Goal: Find contact information: Find contact information

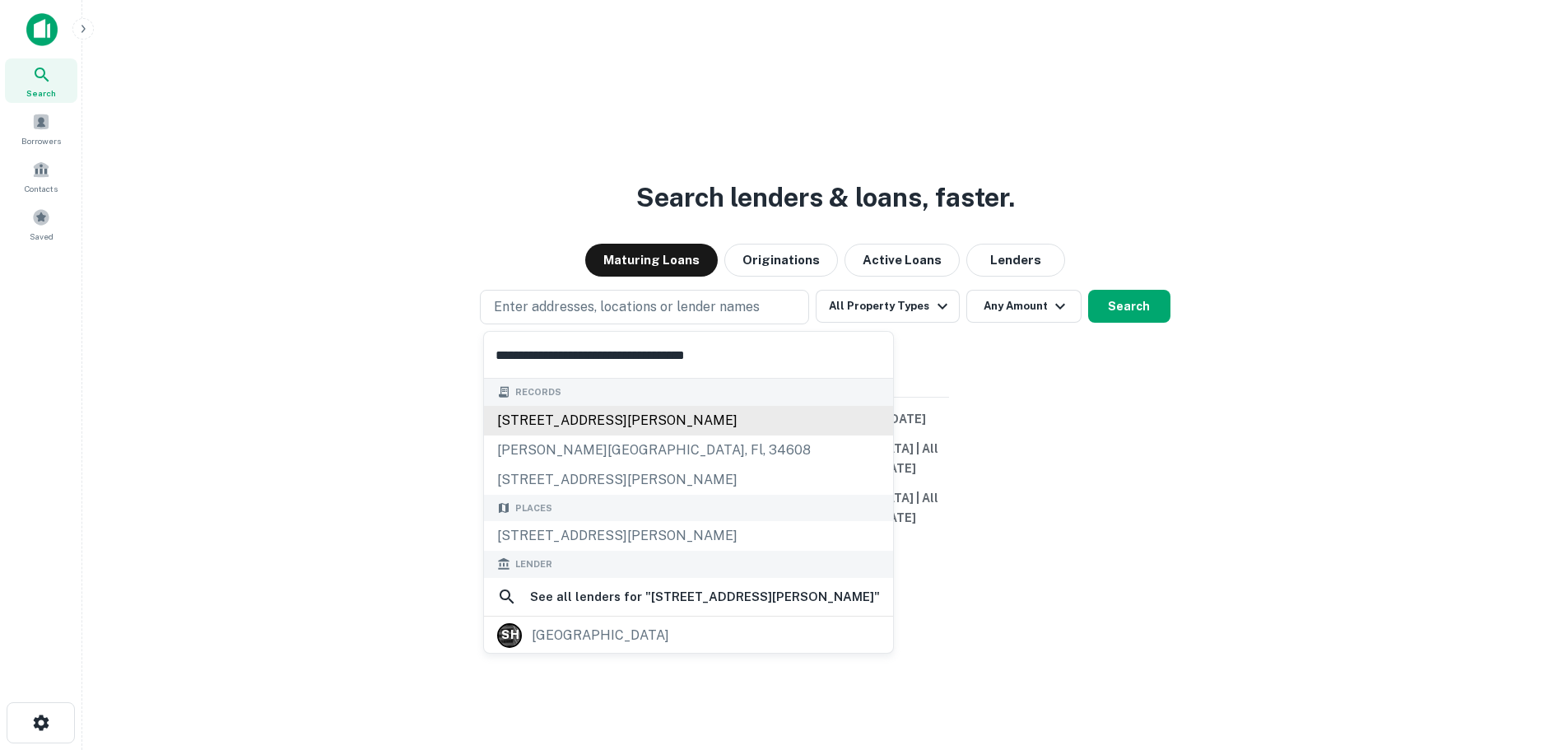
click at [538, 412] on div "4315 lamson ave, spring hill, fl, 34608" at bounding box center [688, 421] width 409 height 30
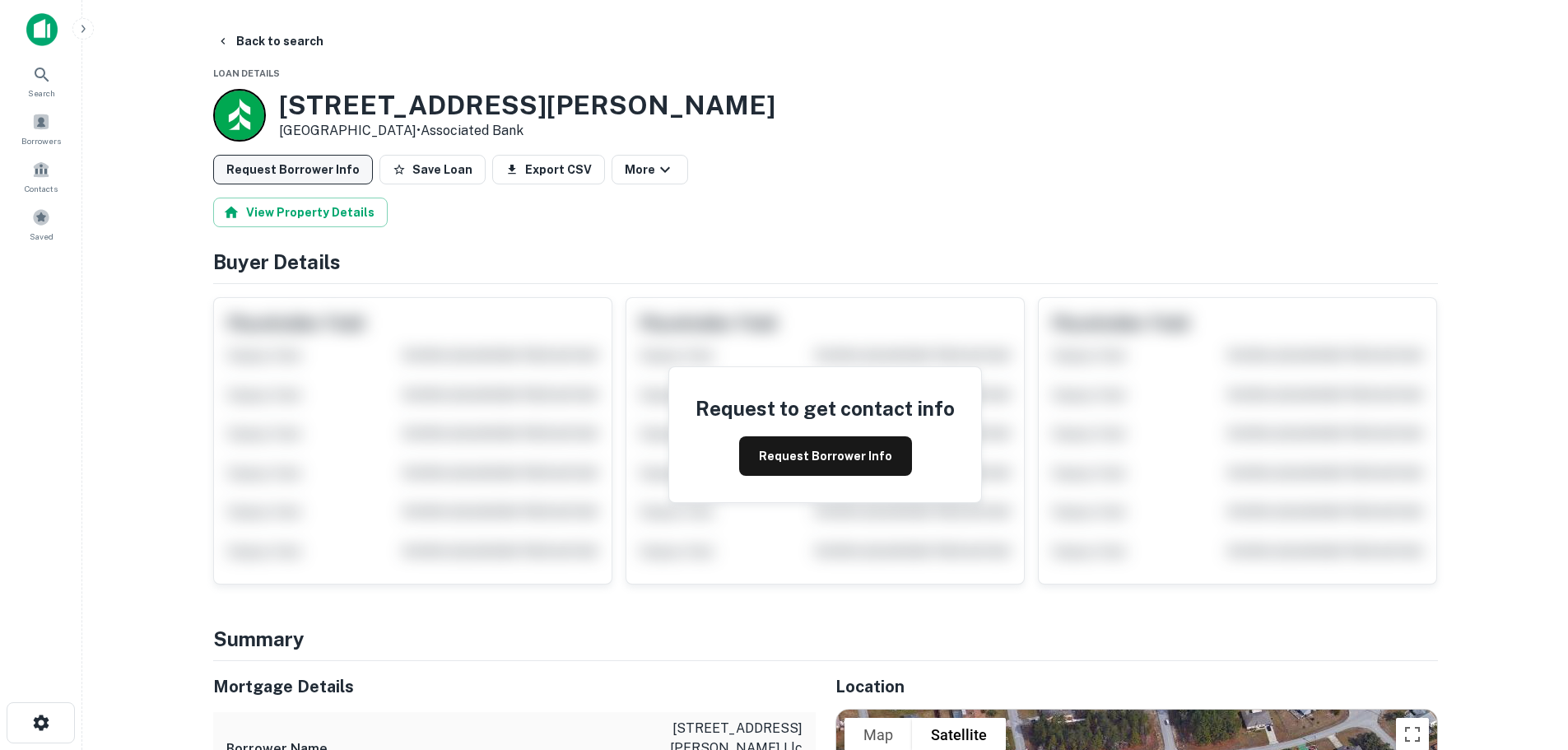
click at [315, 166] on button "Request Borrower Info" at bounding box center [292, 170] width 159 height 30
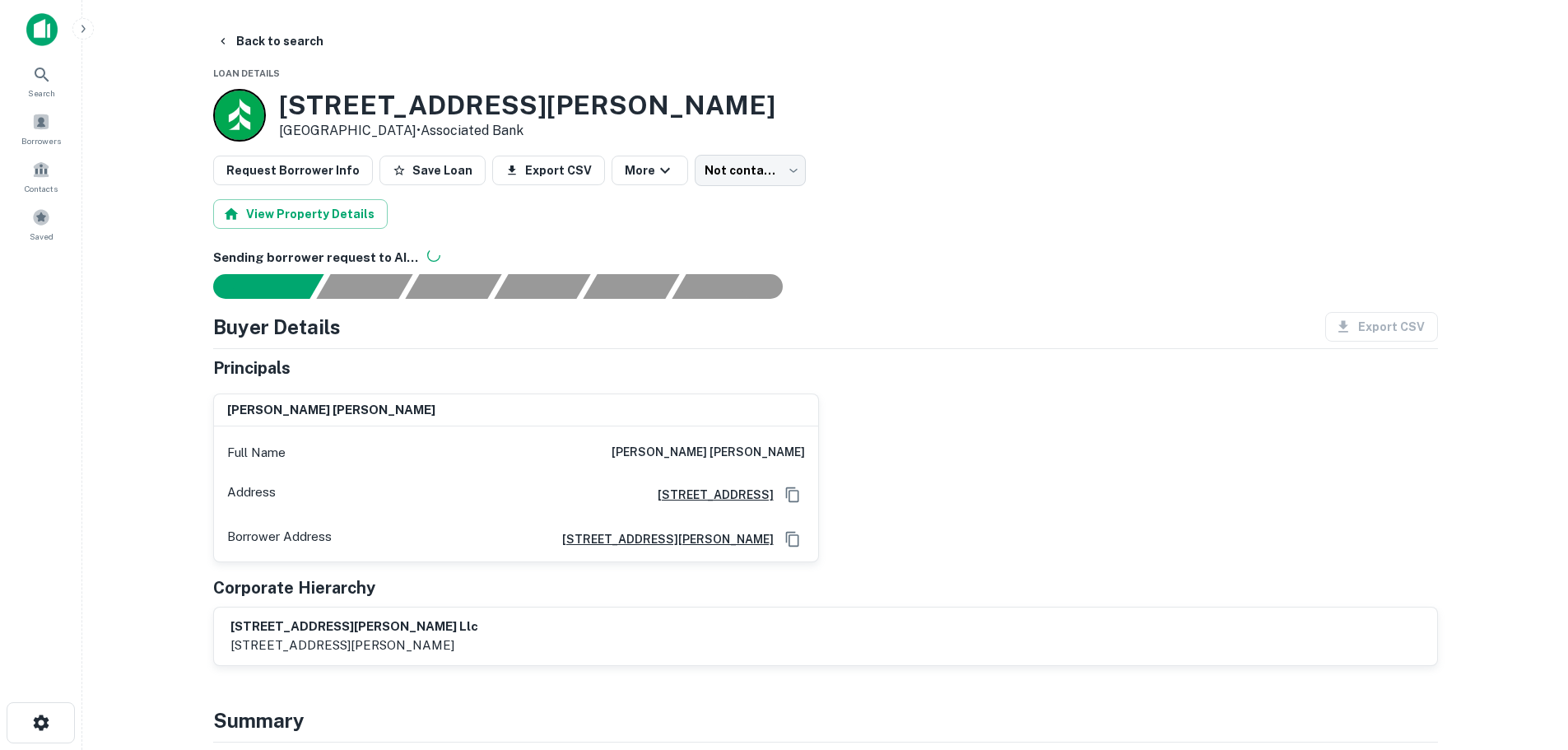
click at [398, 205] on div "View Property Details" at bounding box center [825, 214] width 1224 height 30
drag, startPoint x: 657, startPoint y: 446, endPoint x: 869, endPoint y: 471, distance: 213.5
click at [869, 471] on div "annabelle r corpuz afable Full Name annabelle r corpuz afable Address 6420 Gree…" at bounding box center [818, 470] width 1237 height 182
click at [860, 435] on div "annabelle r corpuz afable Full Name annabelle r corpuz afable Address 6420 Gree…" at bounding box center [818, 470] width 1237 height 182
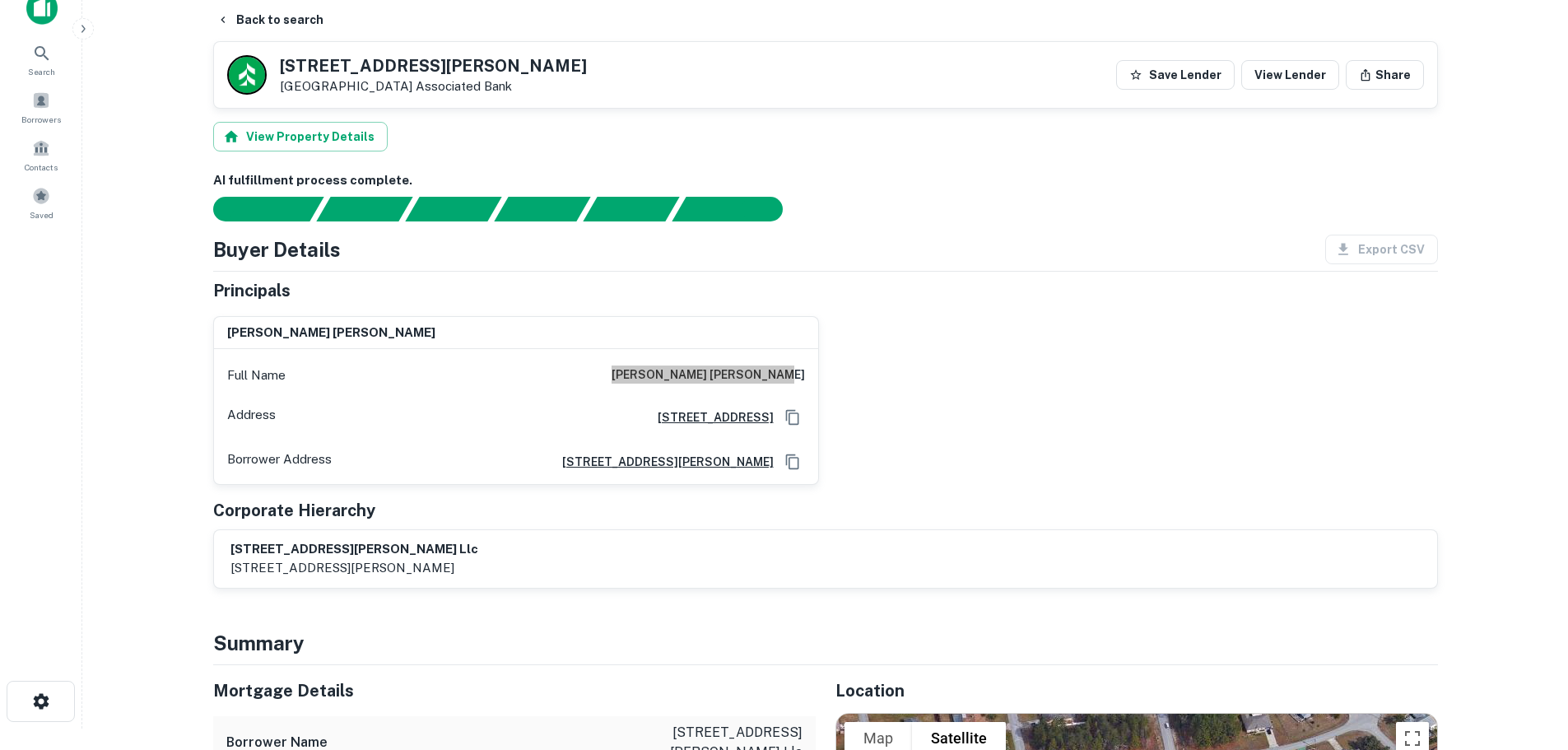
scroll to position [4, 0]
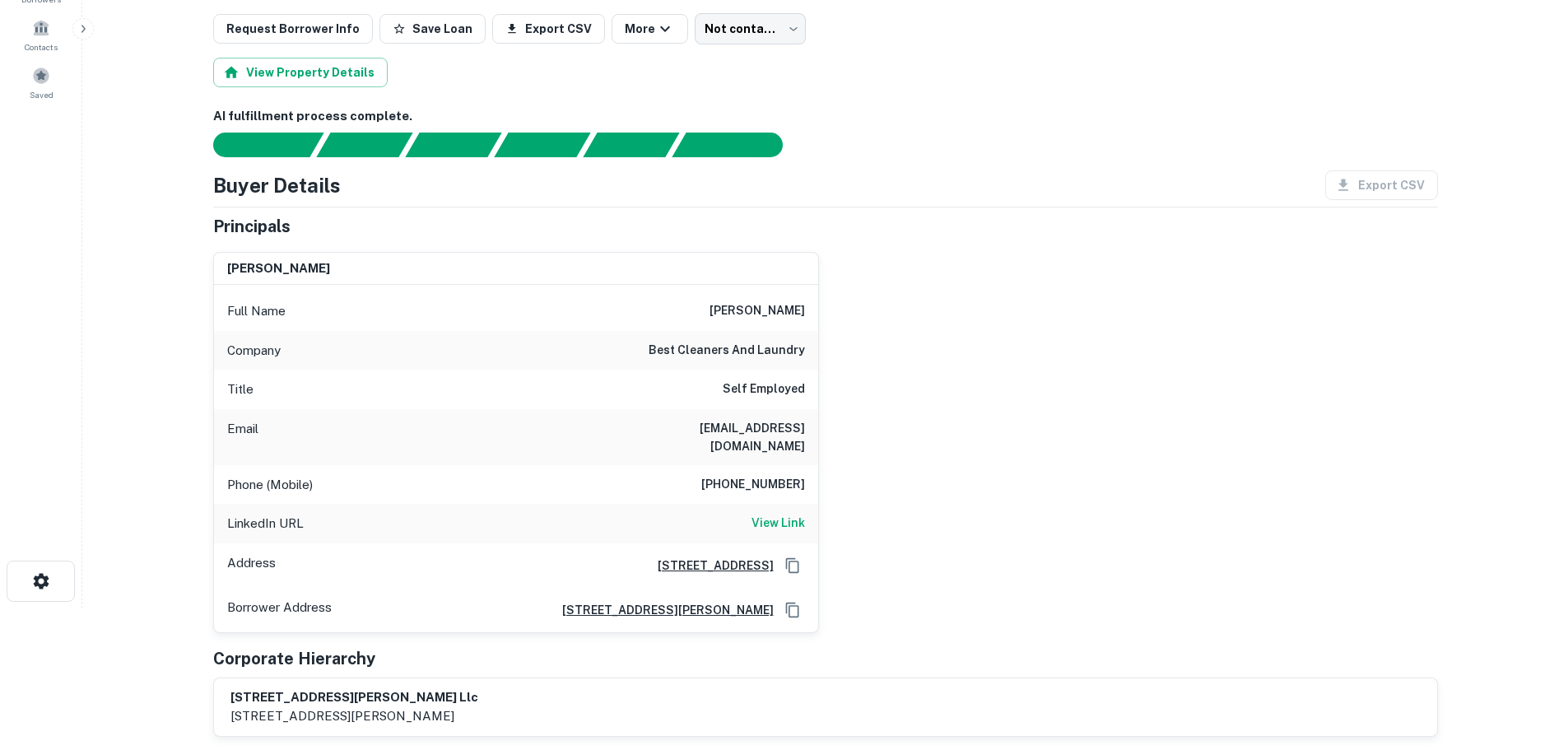
scroll to position [168, 0]
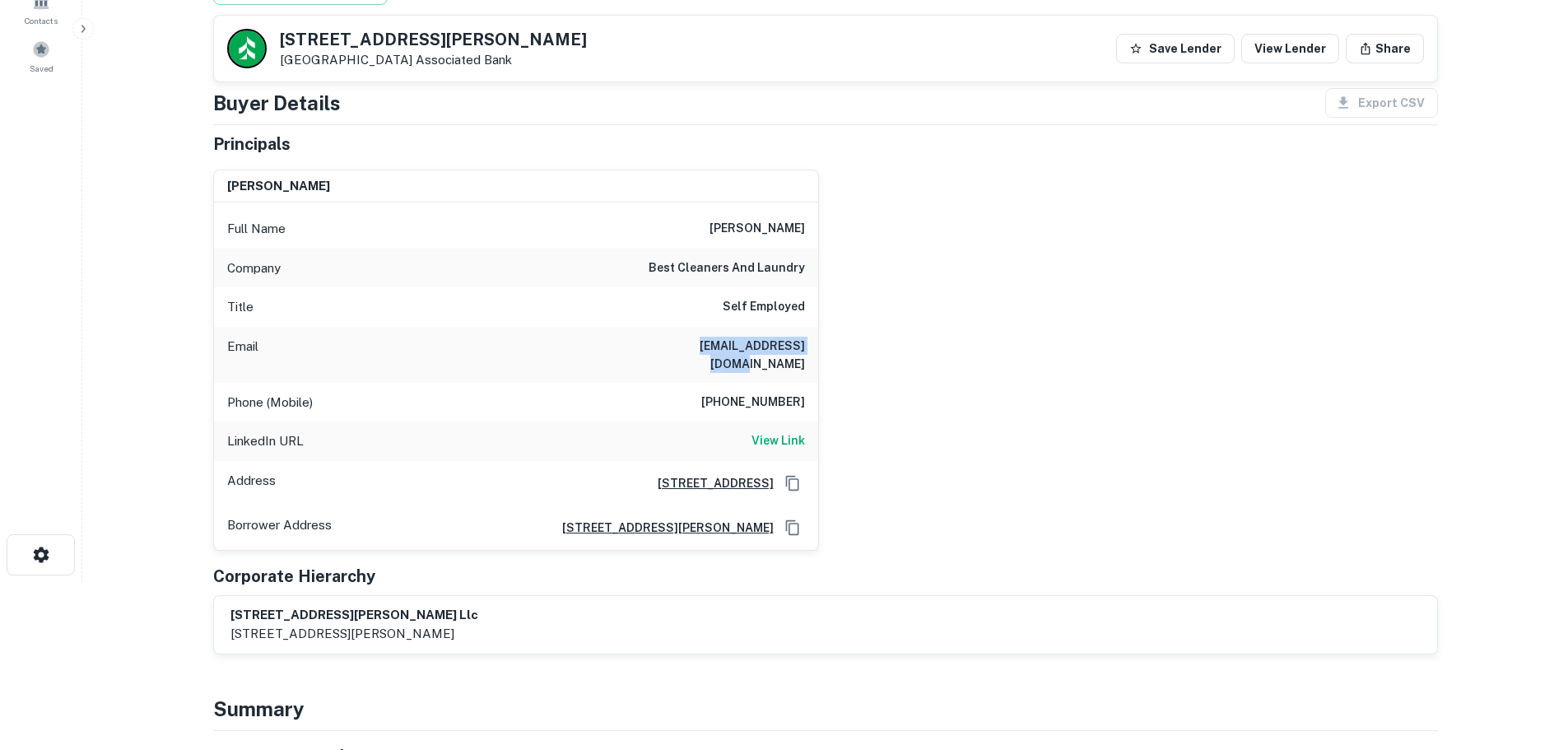
drag, startPoint x: 663, startPoint y: 346, endPoint x: 811, endPoint y: 350, distance: 148.1
click at [811, 350] on div "Email bafa4800@hotmail.com" at bounding box center [516, 355] width 604 height 56
copy h6 "bafa4800@hotmail.com"
drag, startPoint x: 715, startPoint y: 390, endPoint x: 815, endPoint y: 385, distance: 100.1
click at [815, 385] on div "Phone (Mobile) (562) 400-7367" at bounding box center [516, 402] width 604 height 39
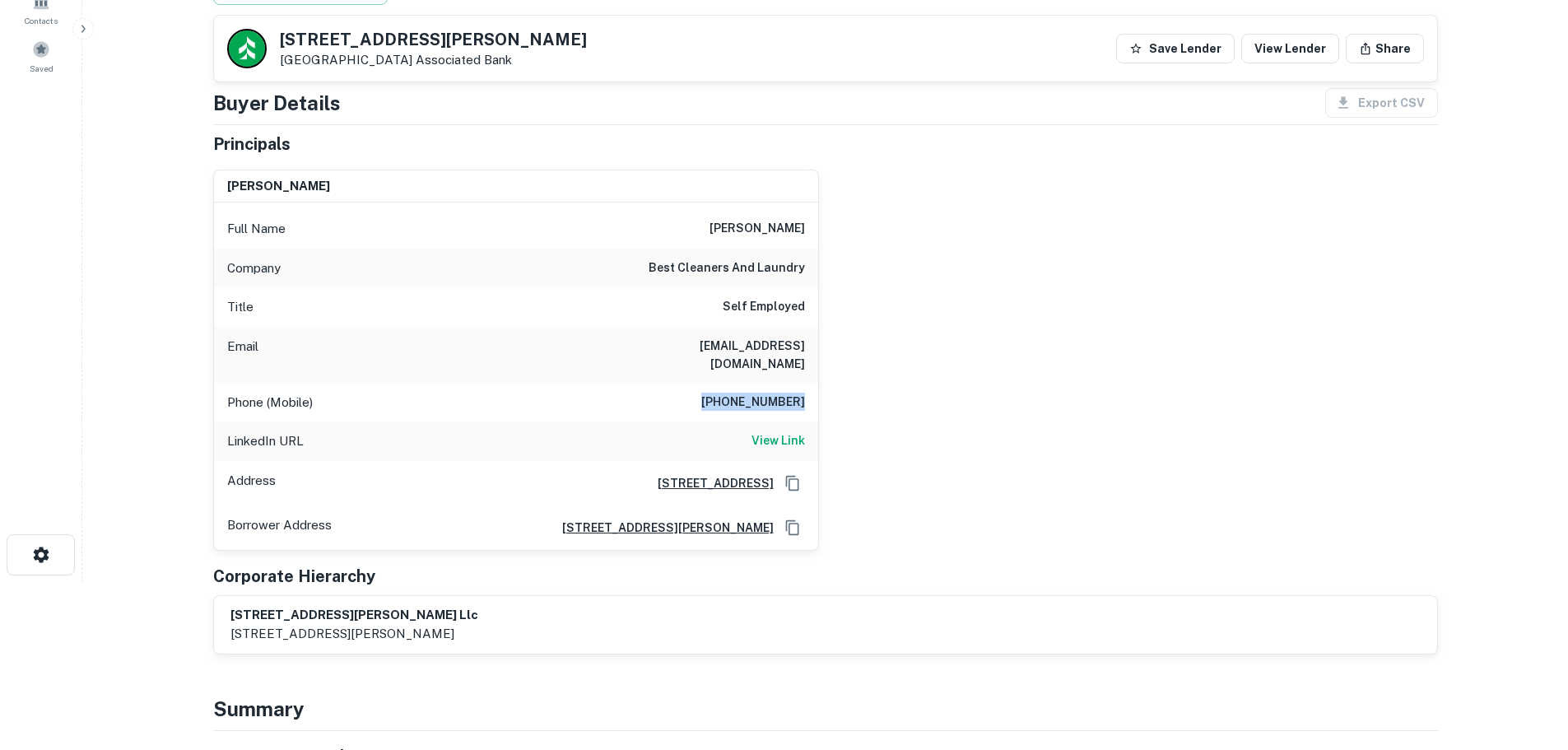
copy h6 "(562) 400-7367"
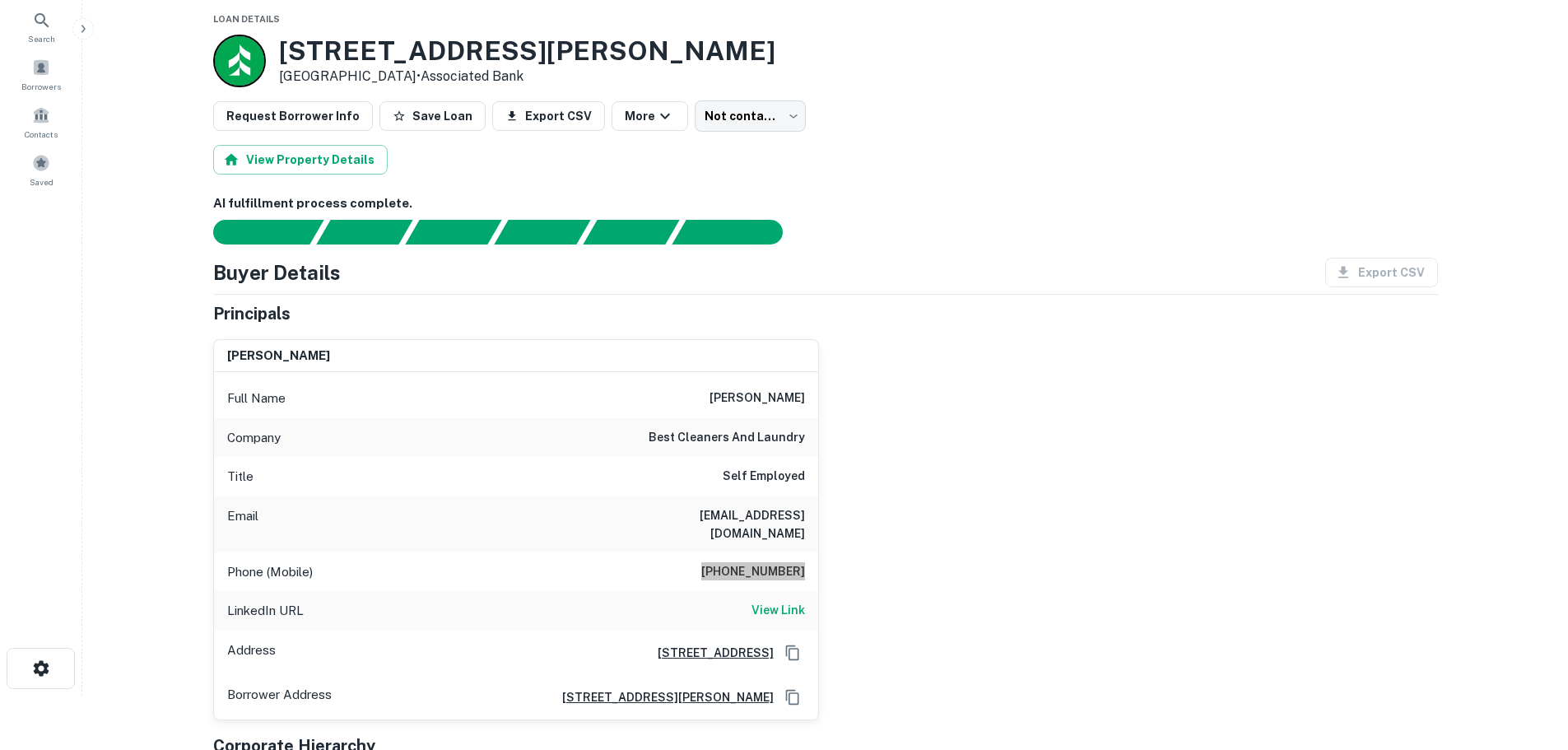
scroll to position [0, 0]
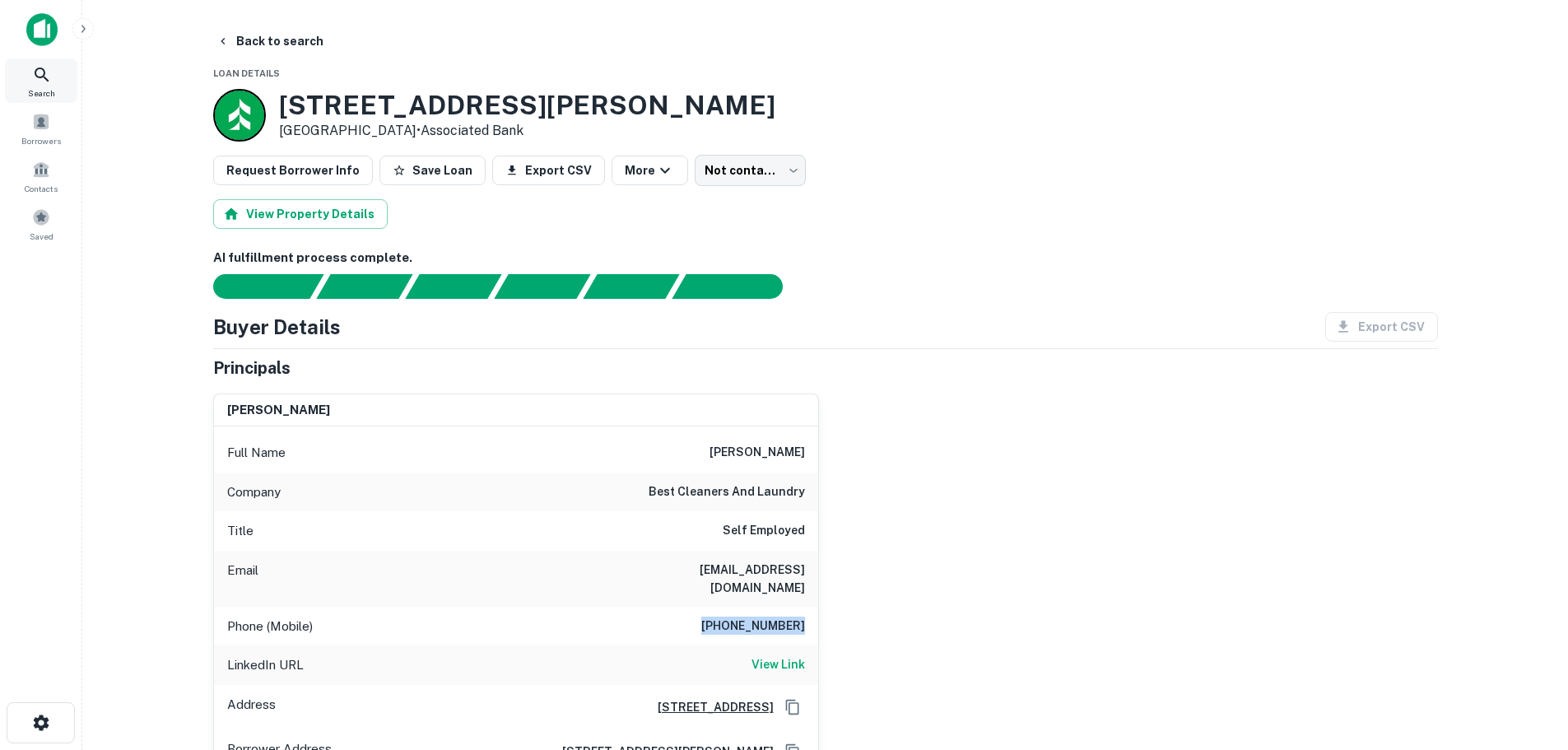
drag, startPoint x: 53, startPoint y: 69, endPoint x: 367, endPoint y: 131, distance: 320.1
click at [53, 69] on div "Search" at bounding box center [41, 81] width 73 height 45
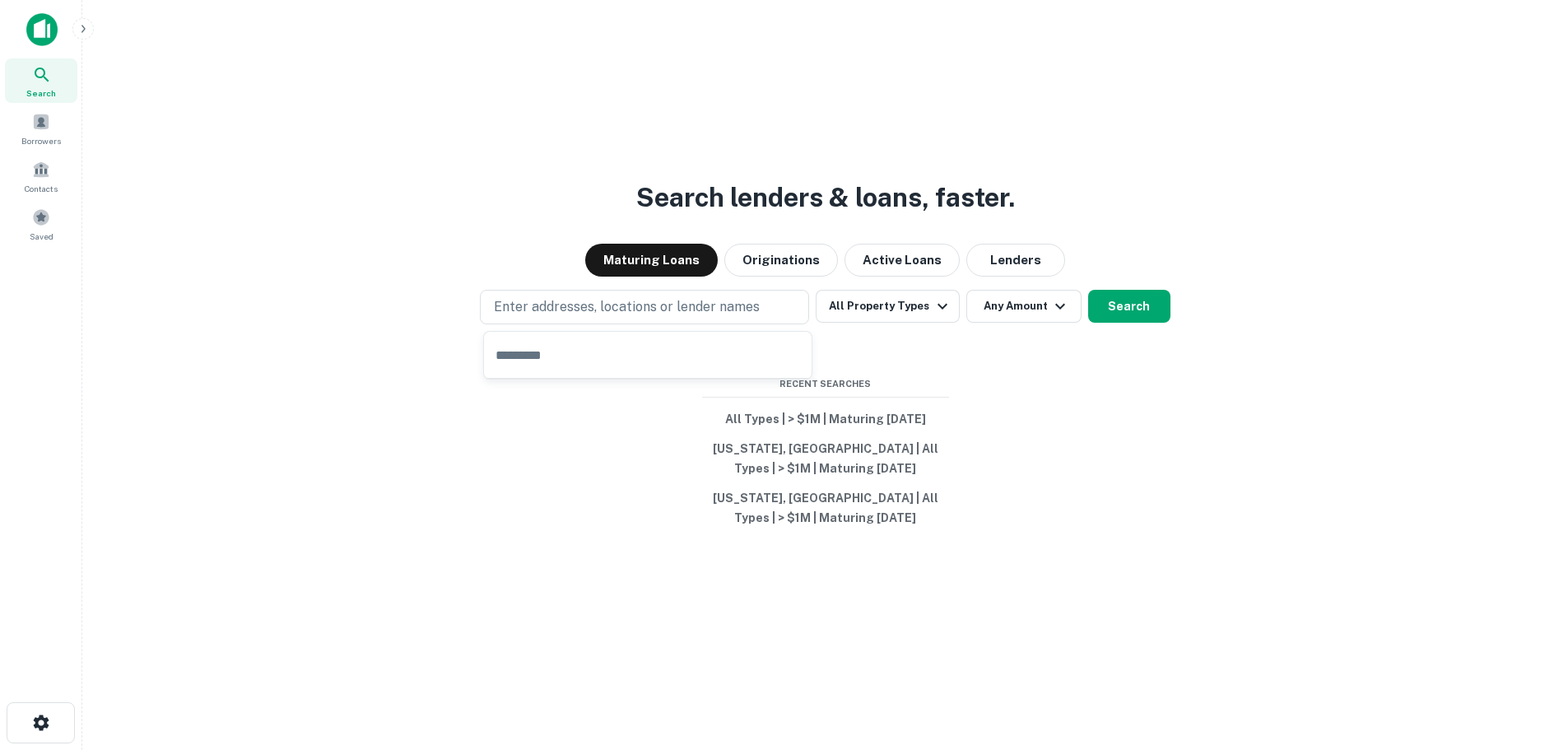
type input "**********"
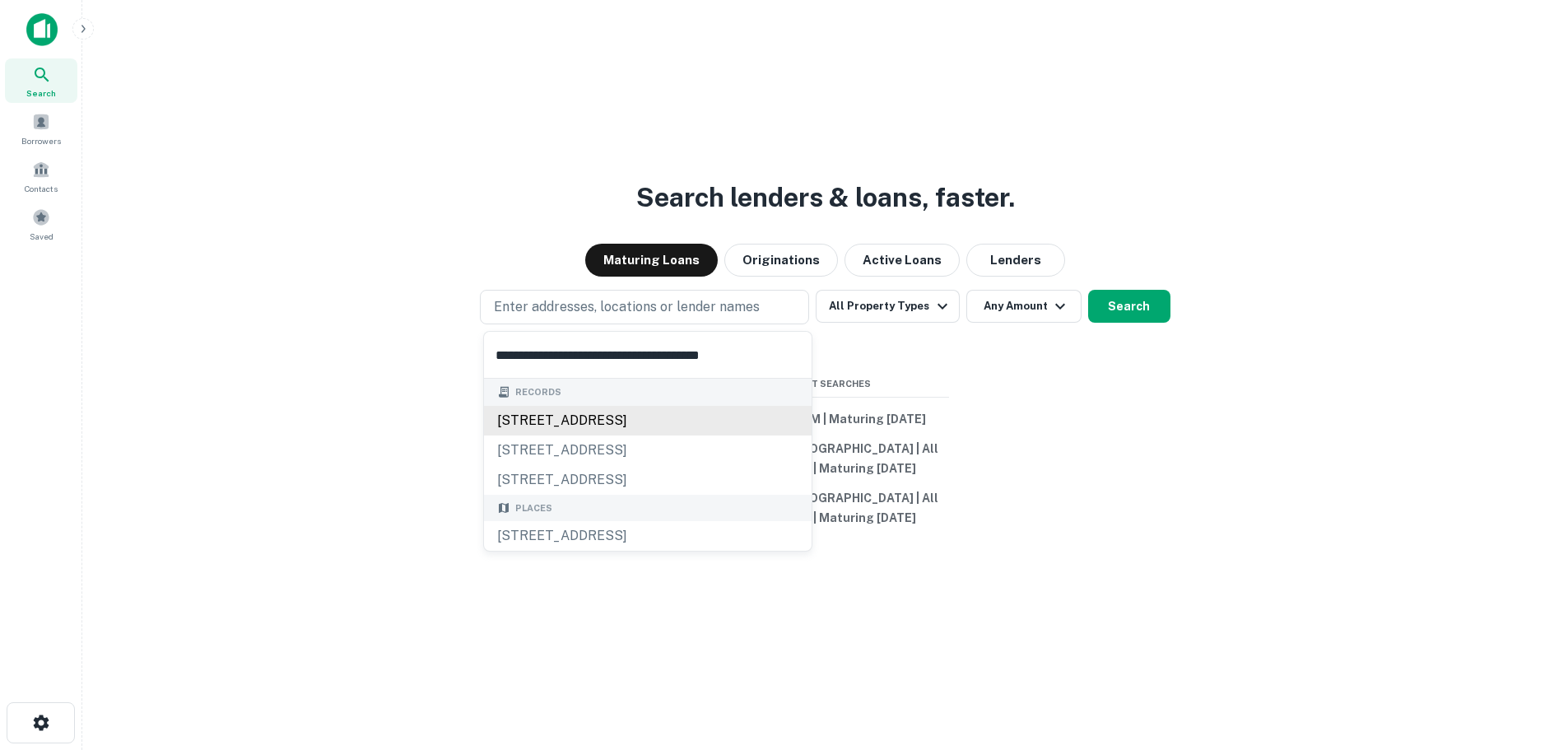
click at [545, 413] on div "1400 w sample rd, pompano beach, fl, 33064" at bounding box center [648, 421] width 328 height 30
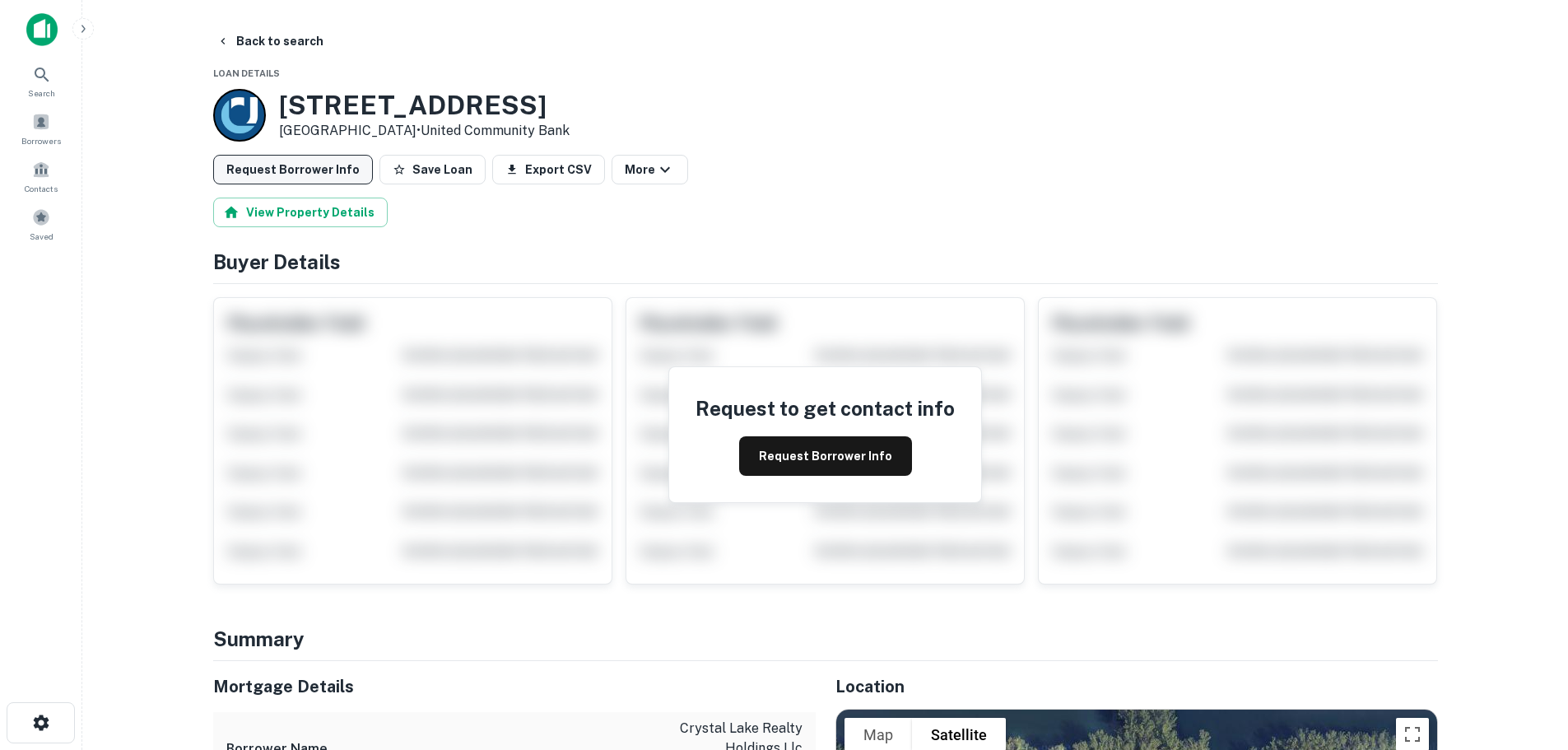
click at [315, 168] on button "Request Borrower Info" at bounding box center [292, 170] width 159 height 30
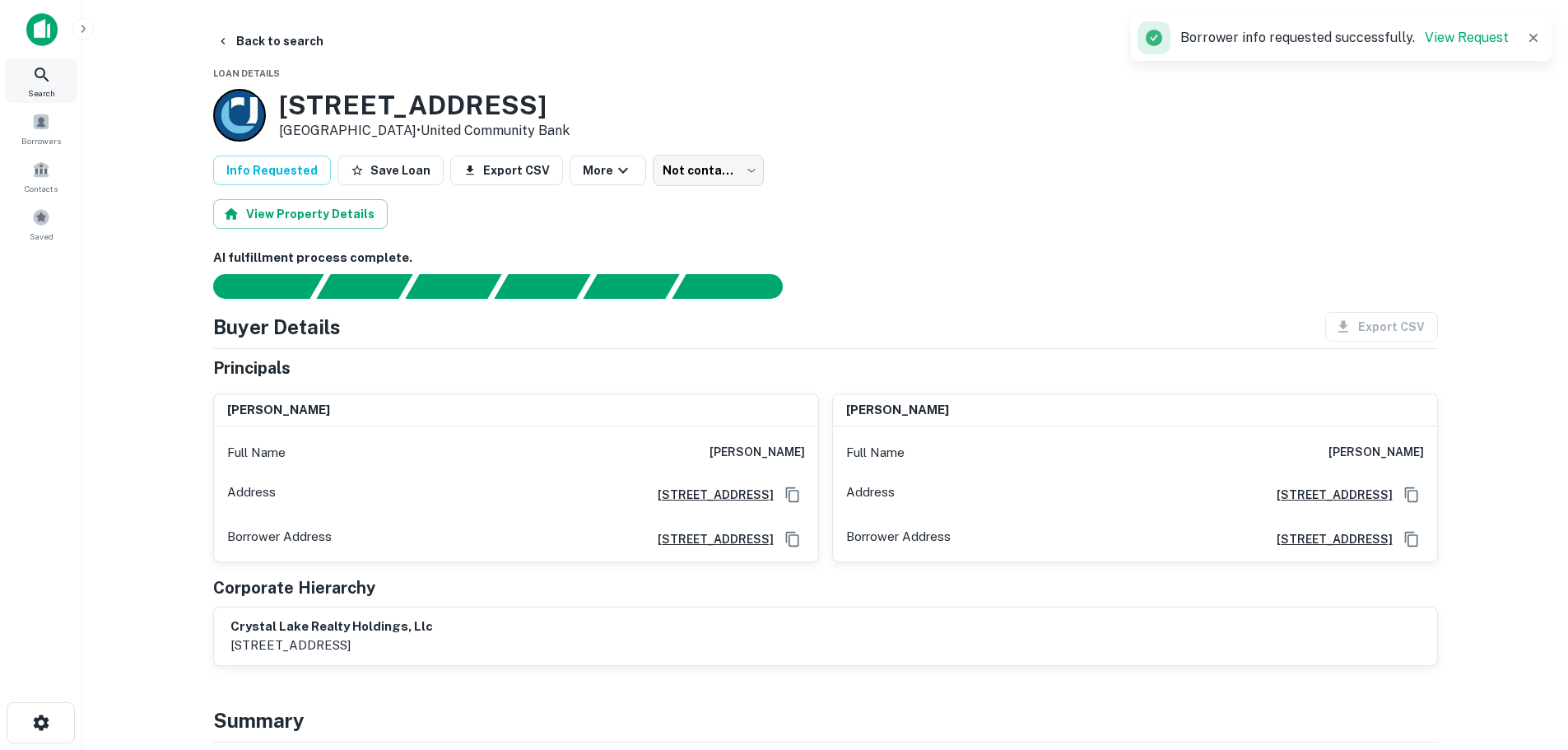
click at [47, 63] on div "Search" at bounding box center [41, 81] width 73 height 45
